Goal: Transaction & Acquisition: Purchase product/service

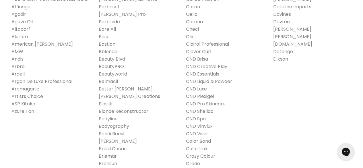
click at [190, 112] on link "CND Shellac" at bounding box center [200, 111] width 28 height 7
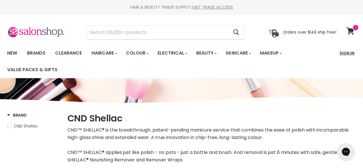
click at [344, 49] on link "Sign In" at bounding box center [347, 53] width 22 height 12
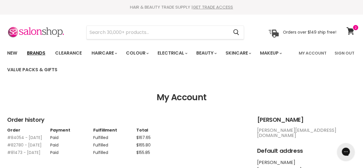
click at [32, 53] on link "Brands" at bounding box center [36, 53] width 27 height 12
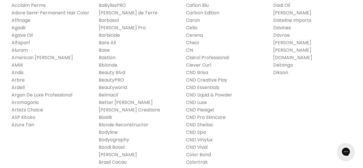
scroll to position [158, 0]
click at [191, 126] on link "CND Shellac" at bounding box center [200, 124] width 28 height 7
click at [199, 125] on link "CND Shellac" at bounding box center [200, 124] width 28 height 7
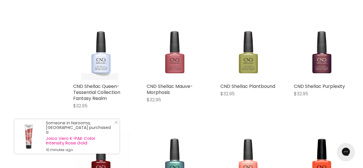
scroll to position [532, 0]
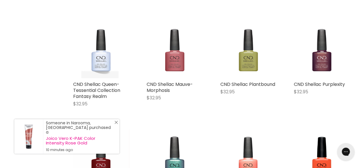
click at [115, 124] on icon "Close Icon" at bounding box center [116, 122] width 3 height 3
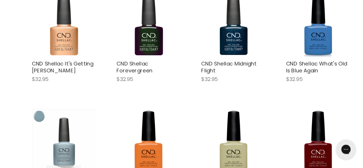
scroll to position [1048, 0]
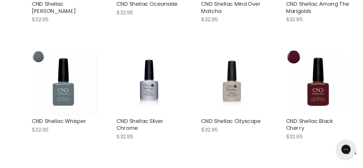
scroll to position [2420, 0]
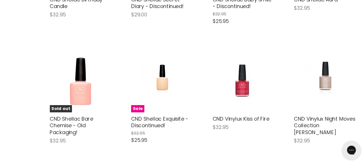
scroll to position [3700, 0]
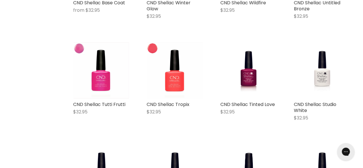
scroll to position [4730, 0]
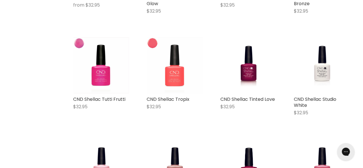
click at [175, 62] on img "Main content" at bounding box center [174, 65] width 55 height 56
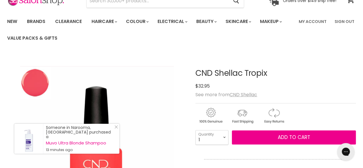
scroll to position [31, 0]
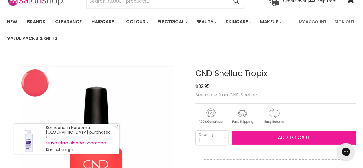
click at [291, 136] on span "Add to cart" at bounding box center [294, 137] width 32 height 7
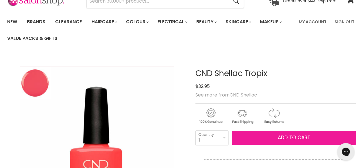
click at [290, 140] on span "Add to cart" at bounding box center [294, 137] width 32 height 7
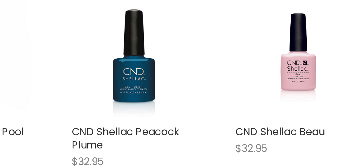
scroll to position [1972, 0]
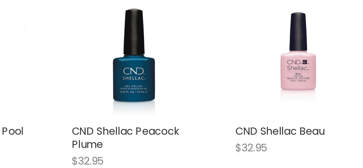
click at [323, 38] on img "Main content" at bounding box center [322, 38] width 37 height 56
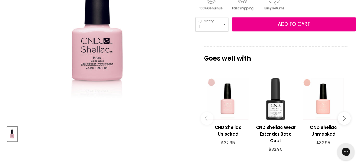
scroll to position [147, 0]
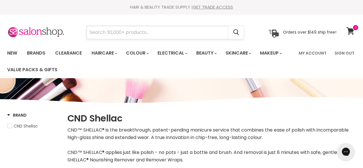
click at [106, 34] on input "Search" at bounding box center [158, 32] width 142 height 13
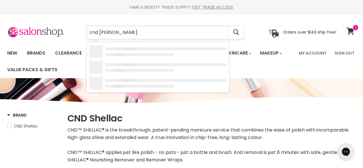
type input "cnd sale"
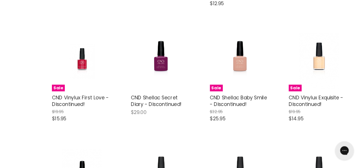
scroll to position [556, 0]
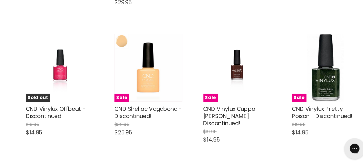
scroll to position [1198, 0]
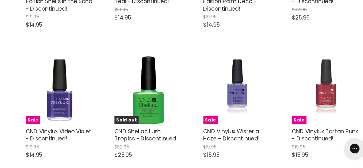
scroll to position [1525, 0]
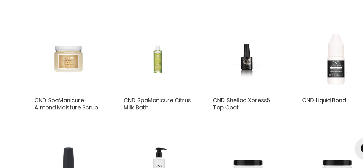
scroll to position [2519, 0]
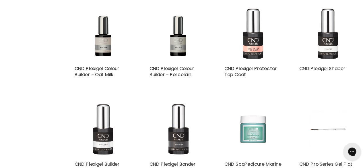
scroll to position [3048, 0]
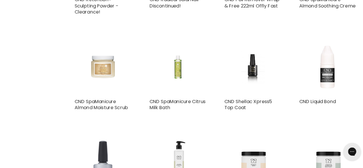
scroll to position [2527, 0]
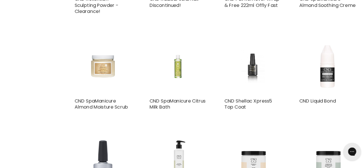
click at [248, 66] on img "Main content" at bounding box center [249, 68] width 38 height 56
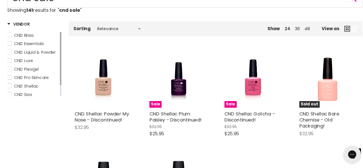
scroll to position [98, 0]
click at [322, 82] on img "Main content" at bounding box center [322, 77] width 56 height 56
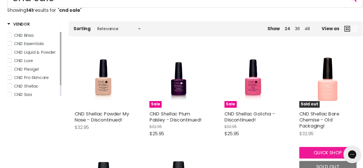
click at [315, 149] on button "Quick shop" at bounding box center [322, 149] width 56 height 11
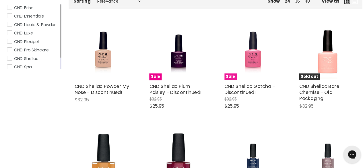
click at [249, 56] on img "Main content" at bounding box center [248, 50] width 37 height 56
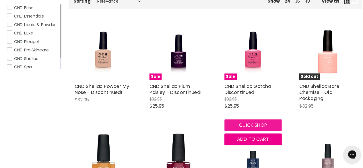
click at [249, 123] on button "Quick shop" at bounding box center [249, 122] width 56 height 11
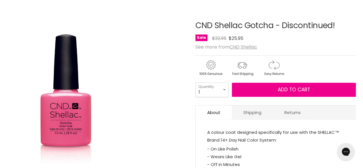
click at [105, 118] on img "CND Shellac Gotcha - Discontinued! image. Click or Scroll to Zoom." at bounding box center [65, 97] width 117 height 180
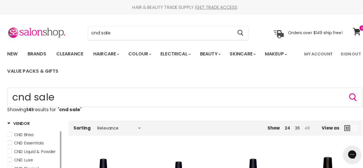
click at [303, 126] on link "48" at bounding box center [301, 126] width 5 height 6
click at [340, 126] on icon "Main content" at bounding box center [341, 126] width 6 height 6
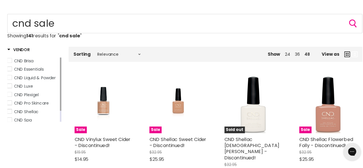
scroll to position [97, 0]
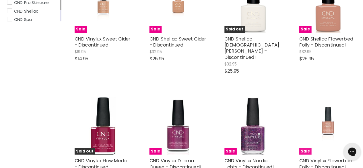
click at [323, 128] on img "Main content" at bounding box center [322, 126] width 41 height 56
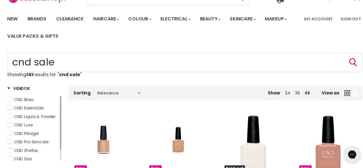
scroll to position [0, 0]
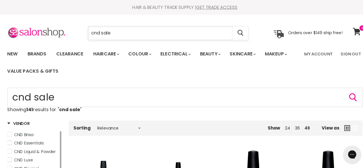
click at [124, 33] on input "cnd sale" at bounding box center [158, 32] width 142 height 13
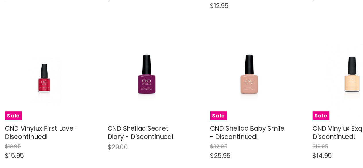
scroll to position [555, 0]
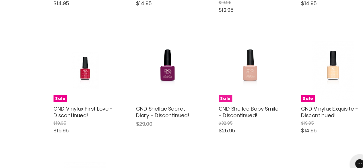
click at [225, 90] on span "Sale" at bounding box center [227, 93] width 12 height 7
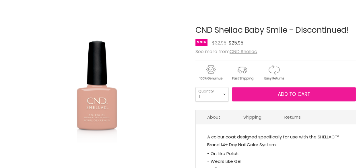
click at [275, 94] on button "Add to cart" at bounding box center [294, 94] width 124 height 14
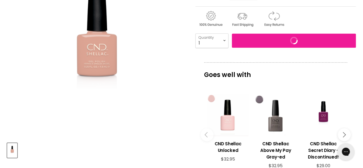
scroll to position [131, 0]
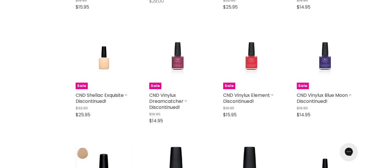
scroll to position [670, 0]
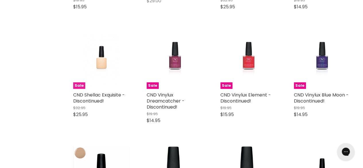
click at [99, 52] on img "Main content" at bounding box center [102, 61] width 38 height 56
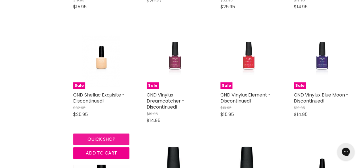
click at [105, 134] on button "Quick shop" at bounding box center [101, 139] width 56 height 11
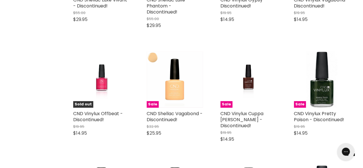
scroll to position [1205, 0]
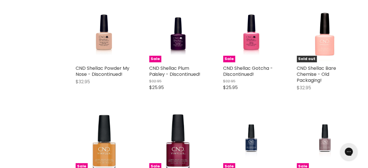
scroll to position [2127, 0]
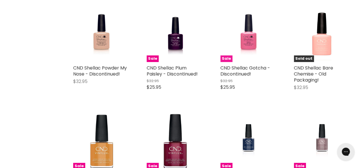
click at [247, 30] on img "Main content" at bounding box center [248, 33] width 37 height 56
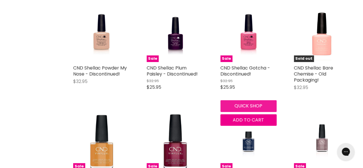
click at [257, 100] on button "Quick shop" at bounding box center [249, 105] width 56 height 11
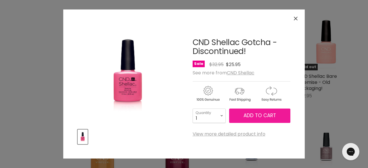
click at [264, 113] on span "Add to cart" at bounding box center [259, 115] width 32 height 7
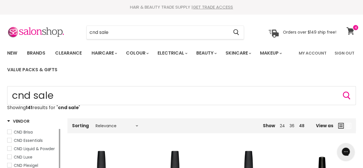
click at [352, 31] on icon at bounding box center [351, 30] width 8 height 7
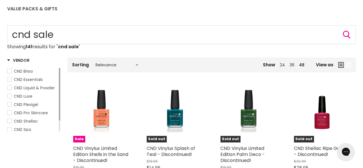
scroll to position [59, 0]
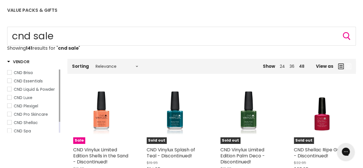
click at [340, 66] on icon "Main content" at bounding box center [341, 66] width 6 height 6
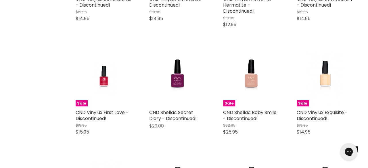
scroll to position [546, 0]
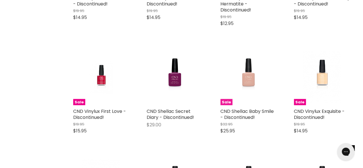
click at [249, 72] on img "Main content" at bounding box center [249, 77] width 38 height 56
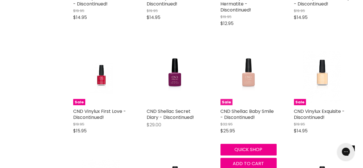
click at [247, 73] on img "Main content" at bounding box center [249, 77] width 38 height 56
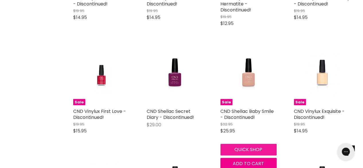
click at [257, 144] on button "Quick shop" at bounding box center [249, 149] width 56 height 11
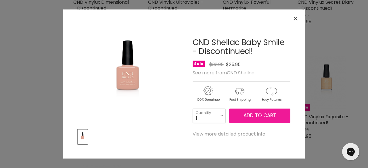
click at [254, 118] on span "Add to cart" at bounding box center [259, 115] width 32 height 7
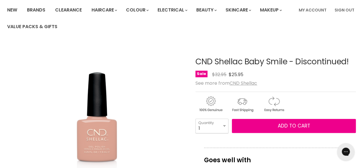
scroll to position [45, 0]
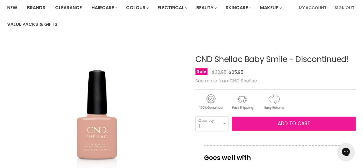
click at [273, 124] on button "Add to cart" at bounding box center [294, 124] width 124 height 14
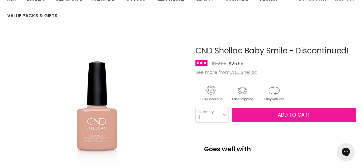
scroll to position [54, 0]
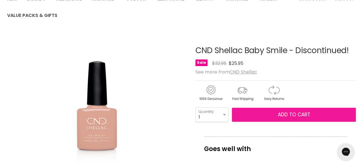
click at [278, 116] on span "Add to cart" at bounding box center [294, 114] width 32 height 7
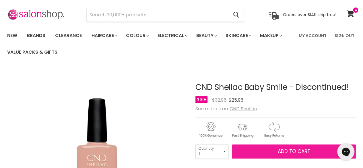
scroll to position [0, 0]
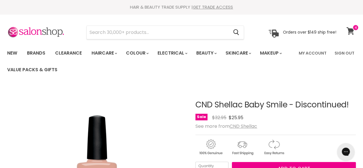
click at [353, 31] on icon at bounding box center [351, 30] width 8 height 7
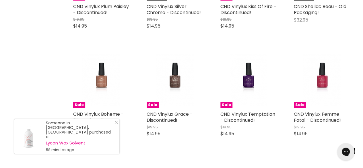
scroll to position [980, 0]
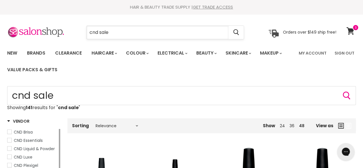
click at [111, 34] on input "cnd sale" at bounding box center [158, 32] width 142 height 13
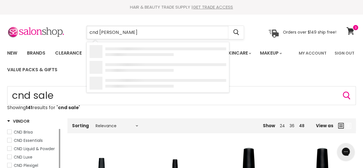
type input "cnd shellac"
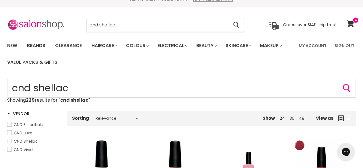
scroll to position [13, 0]
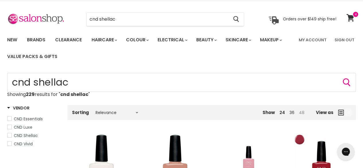
click at [303, 112] on link "48" at bounding box center [301, 113] width 5 height 6
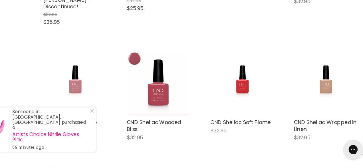
scroll to position [203, 0]
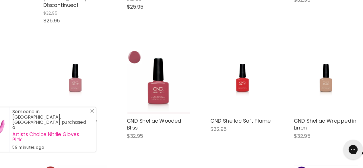
click at [116, 119] on line "Close Icon" at bounding box center [116, 117] width 3 height 3
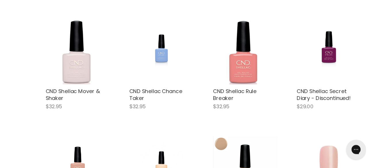
scroll to position [964, 0]
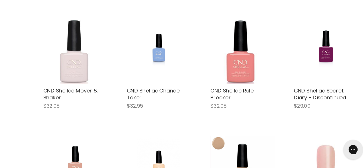
click at [105, 65] on img "Main content" at bounding box center [101, 66] width 56 height 56
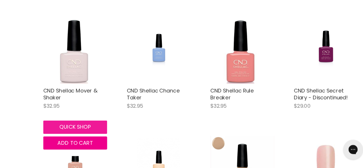
click at [100, 126] on button "Quick shop" at bounding box center [101, 131] width 56 height 11
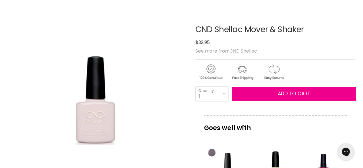
scroll to position [75, 0]
click at [95, 118] on img "CND Shellac Mover & Shaker image. Click or Scroll to Zoom." at bounding box center [97, 100] width 89 height 89
click at [96, 124] on img "CND Shellac Mover & Shaker image. Click or Scroll to Zoom." at bounding box center [97, 100] width 89 height 89
click at [96, 122] on img "CND Shellac Mover & Shaker image. Click or Scroll to Zoom." at bounding box center [97, 100] width 89 height 89
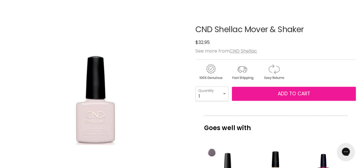
click at [288, 93] on span "Add to cart" at bounding box center [294, 93] width 32 height 7
click at [291, 95] on span "Add to cart" at bounding box center [294, 93] width 32 height 7
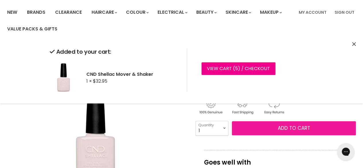
scroll to position [41, 0]
click at [290, 128] on span "Add to cart" at bounding box center [294, 128] width 32 height 7
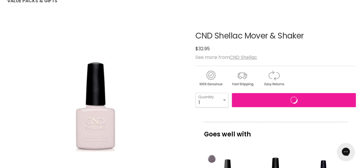
scroll to position [70, 0]
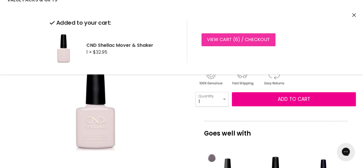
click at [218, 40] on link "View cart ( 6 ) / Checkout" at bounding box center [239, 39] width 74 height 13
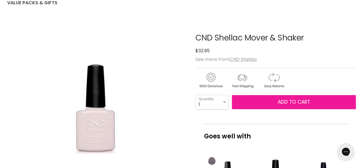
click at [286, 103] on span "Add to cart" at bounding box center [294, 102] width 32 height 7
click at [287, 102] on span "Add to cart" at bounding box center [294, 102] width 32 height 7
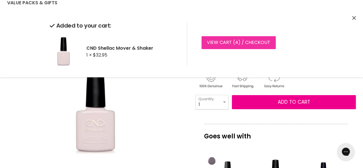
click at [225, 44] on link "View cart ( 4 ) / Checkout" at bounding box center [239, 42] width 74 height 13
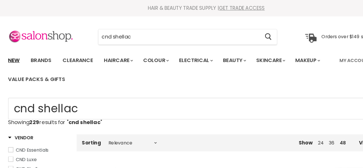
click at [11, 52] on link "New" at bounding box center [12, 53] width 19 height 12
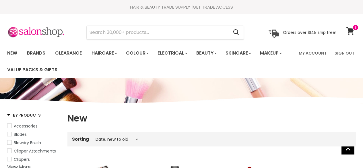
select select "created-descending"
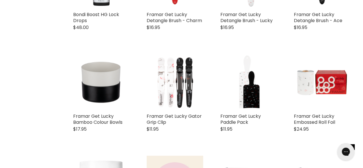
scroll to position [1172, 0]
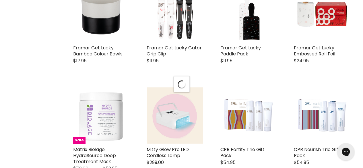
select select "created-descending"
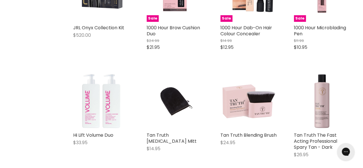
scroll to position [2176, 0]
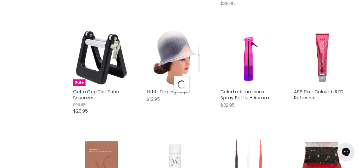
scroll to position [2446, 0]
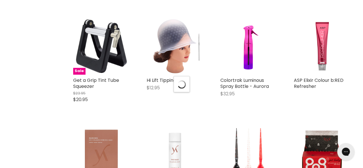
select select "created-descending"
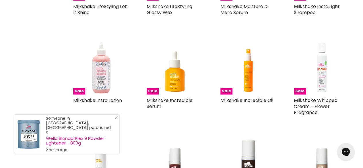
scroll to position [3473, 0]
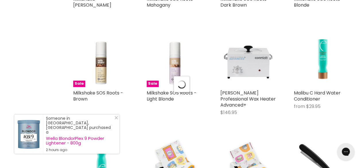
select select "created-descending"
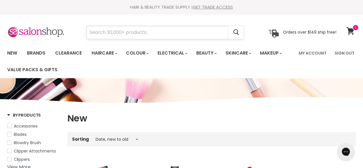
click at [95, 32] on input "Search" at bounding box center [158, 32] width 142 height 13
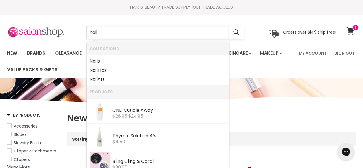
type input "nail"
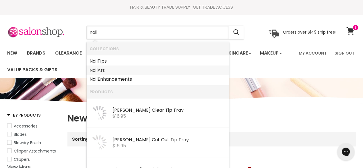
click at [98, 71] on b "Nail" at bounding box center [94, 70] width 8 height 7
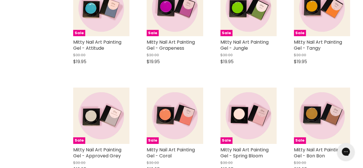
scroll to position [1131, 0]
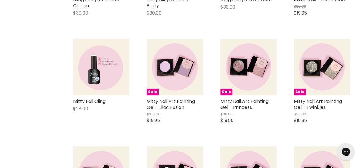
scroll to position [2126, 0]
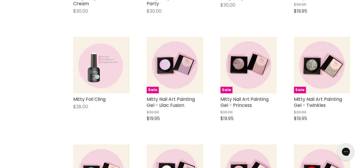
click at [97, 70] on img "Main content" at bounding box center [101, 65] width 56 height 56
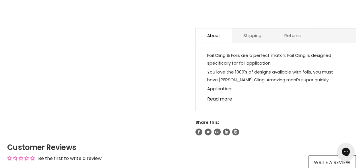
scroll to position [305, 0]
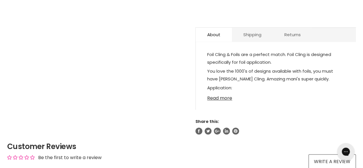
click at [217, 99] on link "Read more" at bounding box center [275, 96] width 137 height 9
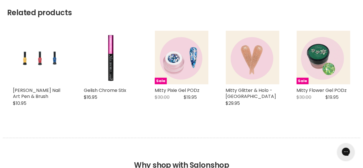
scroll to position [548, 0]
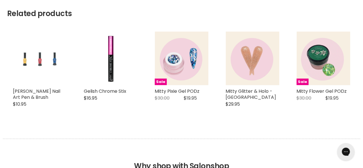
click at [38, 61] on img "Main content" at bounding box center [40, 59] width 36 height 54
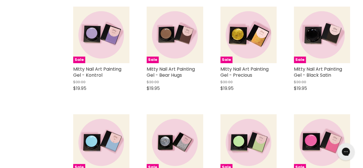
scroll to position [1100, 0]
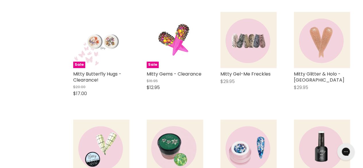
scroll to position [1415, 0]
click at [175, 45] on img "Main content" at bounding box center [175, 40] width 56 height 56
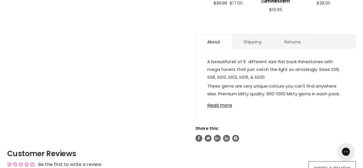
scroll to position [304, 0]
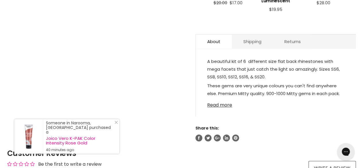
click at [219, 105] on link "Read more" at bounding box center [275, 103] width 137 height 9
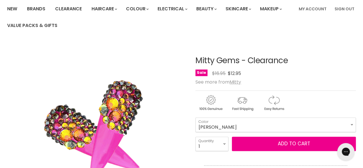
scroll to position [44, 0]
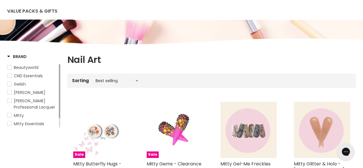
scroll to position [59, 0]
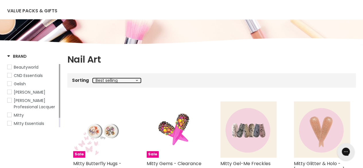
click at [137, 80] on select "Best selling Featured Price, low to high Price, high to low Alphabetically, A-Z…" at bounding box center [117, 80] width 48 height 5
select select "price-ascending"
click at [93, 78] on select "Best selling Featured Price, low to high Price, high to low Alphabetically, A-Z…" at bounding box center [117, 80] width 48 height 5
select select "price-ascending"
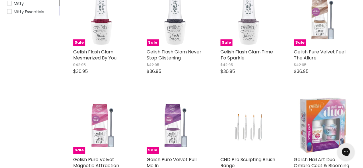
scroll to position [167, 0]
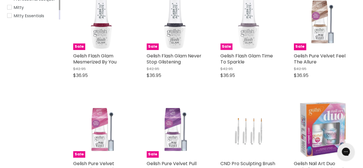
click at [249, 35] on img "Main content" at bounding box center [248, 22] width 23 height 56
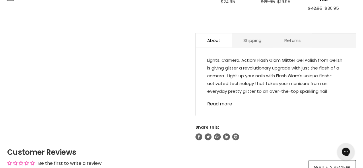
scroll to position [287, 0]
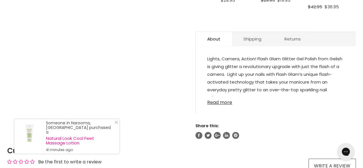
click at [218, 104] on link "Read more" at bounding box center [275, 101] width 137 height 9
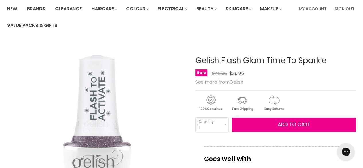
scroll to position [43, 0]
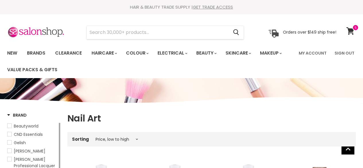
select select "price-ascending"
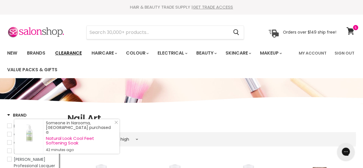
click at [69, 52] on link "Clearance" at bounding box center [68, 53] width 35 height 12
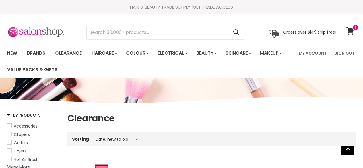
select select "created-descending"
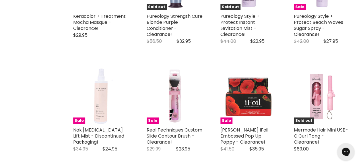
scroll to position [1168, 0]
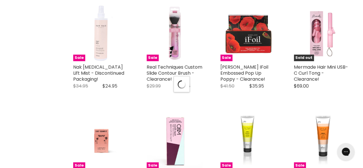
select select "created-descending"
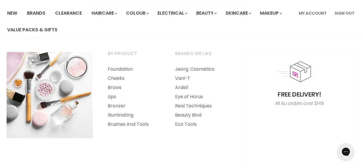
scroll to position [41, 0]
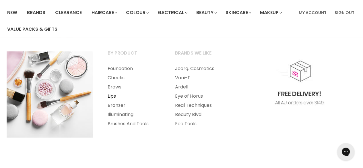
click at [111, 97] on link "Lips" at bounding box center [134, 96] width 66 height 9
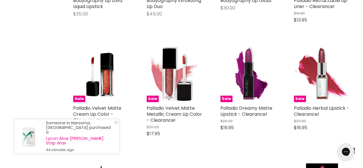
scroll to position [760, 0]
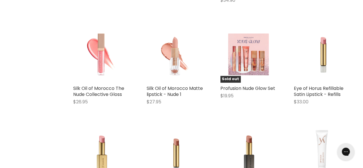
scroll to position [239, 0]
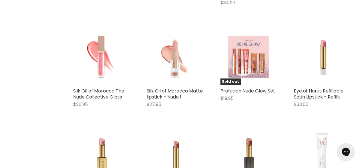
click at [177, 57] on img "Main content" at bounding box center [175, 56] width 56 height 56
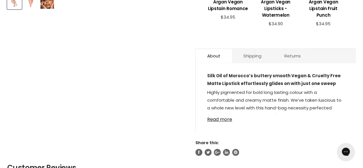
scroll to position [277, 0]
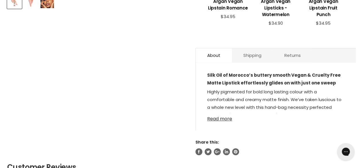
click at [219, 120] on link "Read more" at bounding box center [275, 117] width 137 height 9
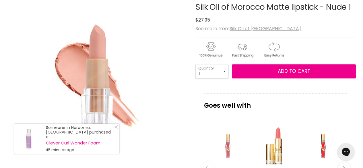
scroll to position [99, 0]
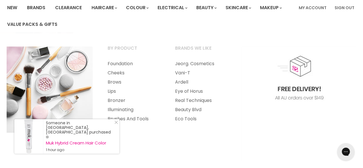
scroll to position [46, 0]
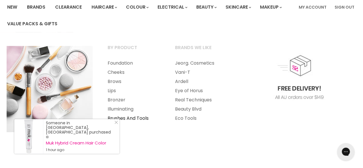
click at [129, 117] on link "Brushes And Tools" at bounding box center [134, 118] width 66 height 9
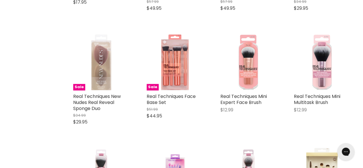
scroll to position [1250, 0]
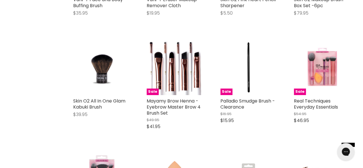
scroll to position [2480, 0]
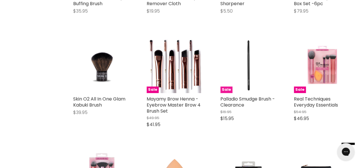
click at [246, 57] on img "Main content" at bounding box center [249, 65] width 56 height 56
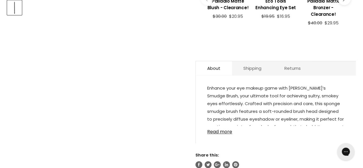
scroll to position [273, 0]
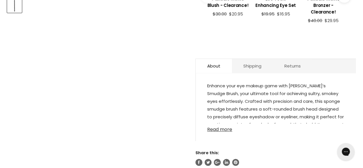
click at [219, 124] on link "Read more" at bounding box center [275, 128] width 137 height 9
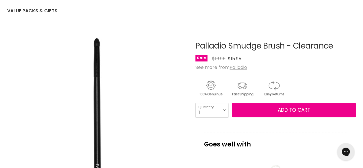
scroll to position [59, 0]
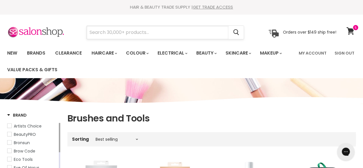
click at [103, 35] on input "Search" at bounding box center [158, 32] width 142 height 13
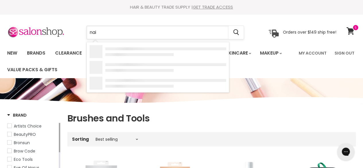
type input "nail"
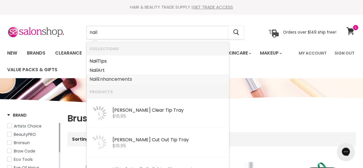
click at [108, 80] on link "Nail Enhancements" at bounding box center [158, 79] width 137 height 9
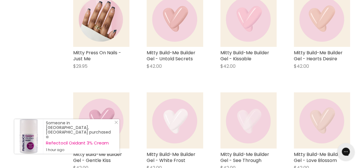
scroll to position [373, 0]
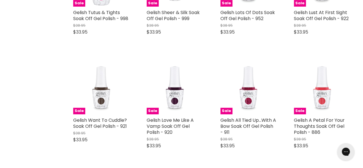
scroll to position [2400, 0]
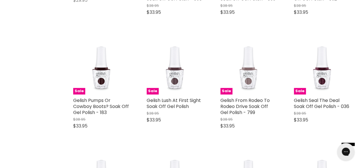
scroll to position [3549, 0]
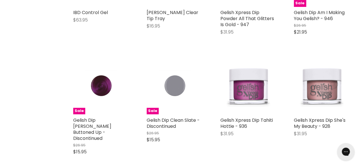
scroll to position [4535, 0]
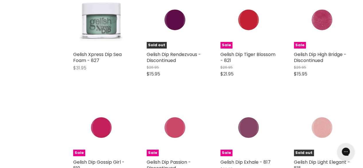
scroll to position [5498, 0]
